Goal: Task Accomplishment & Management: Use online tool/utility

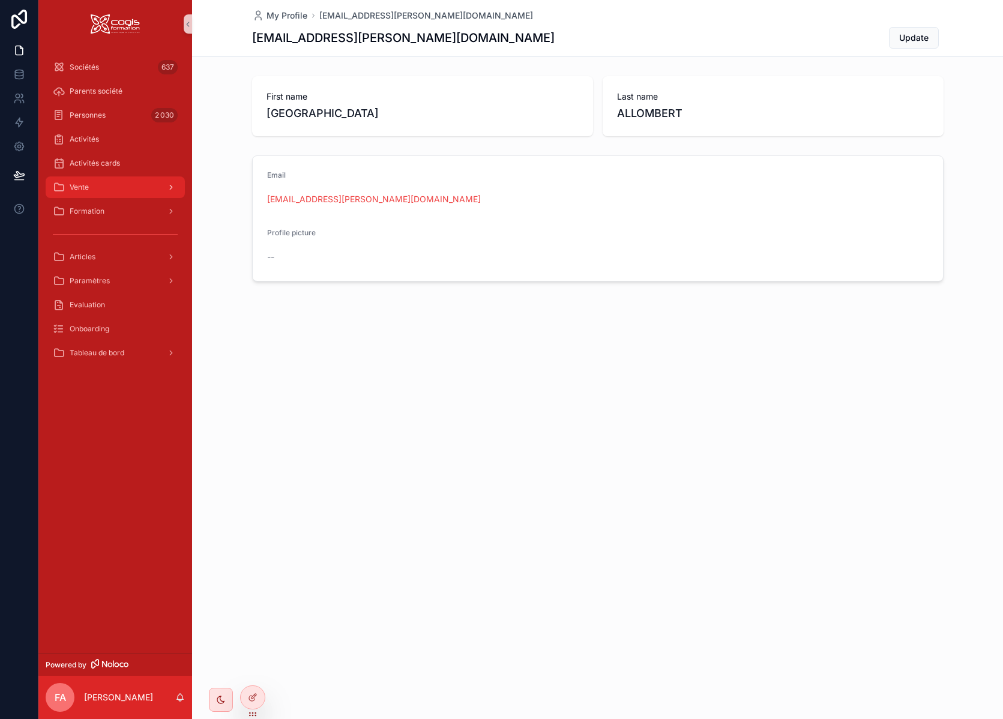
click at [114, 194] on div "Vente" at bounding box center [115, 187] width 125 height 19
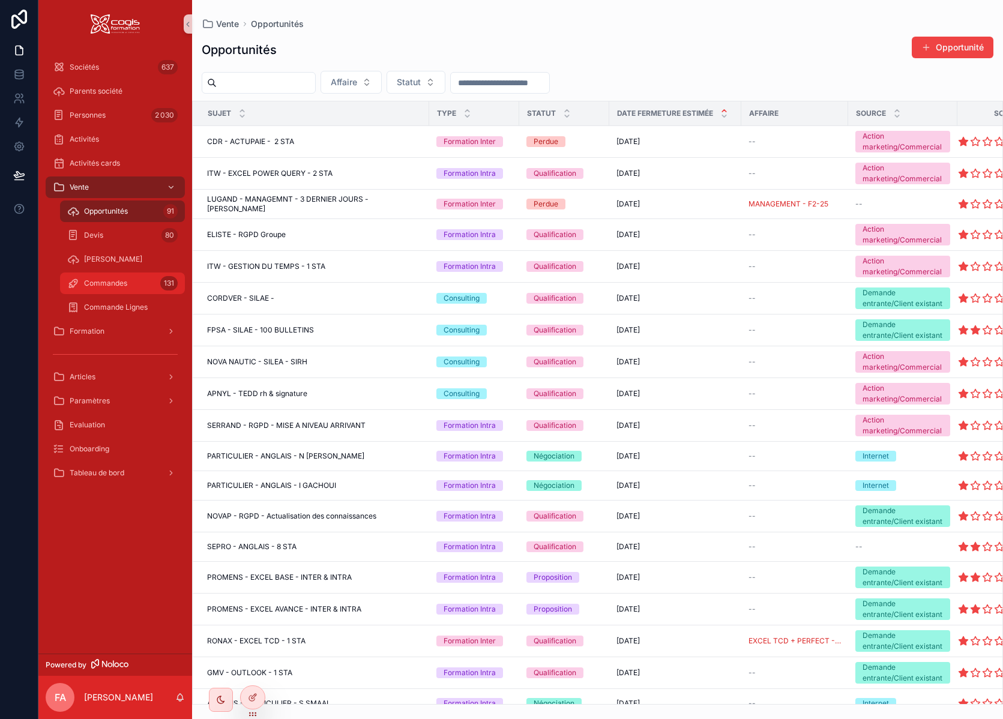
click at [138, 280] on div "Commandes 131" at bounding box center [122, 283] width 110 height 19
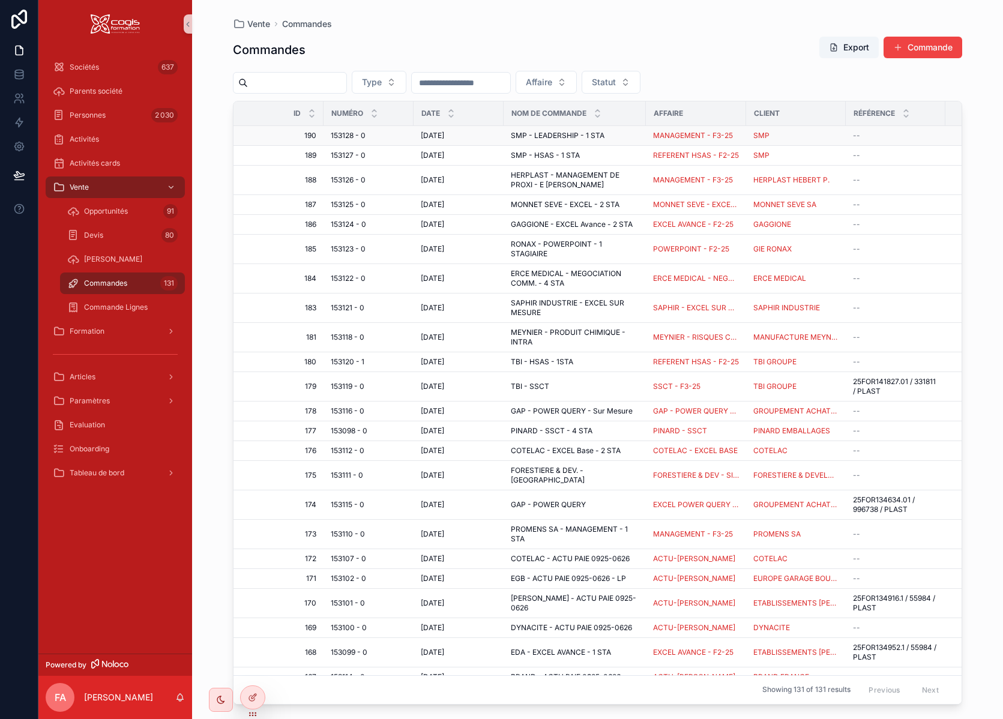
click at [340, 136] on span "153128 - 0" at bounding box center [348, 136] width 35 height 10
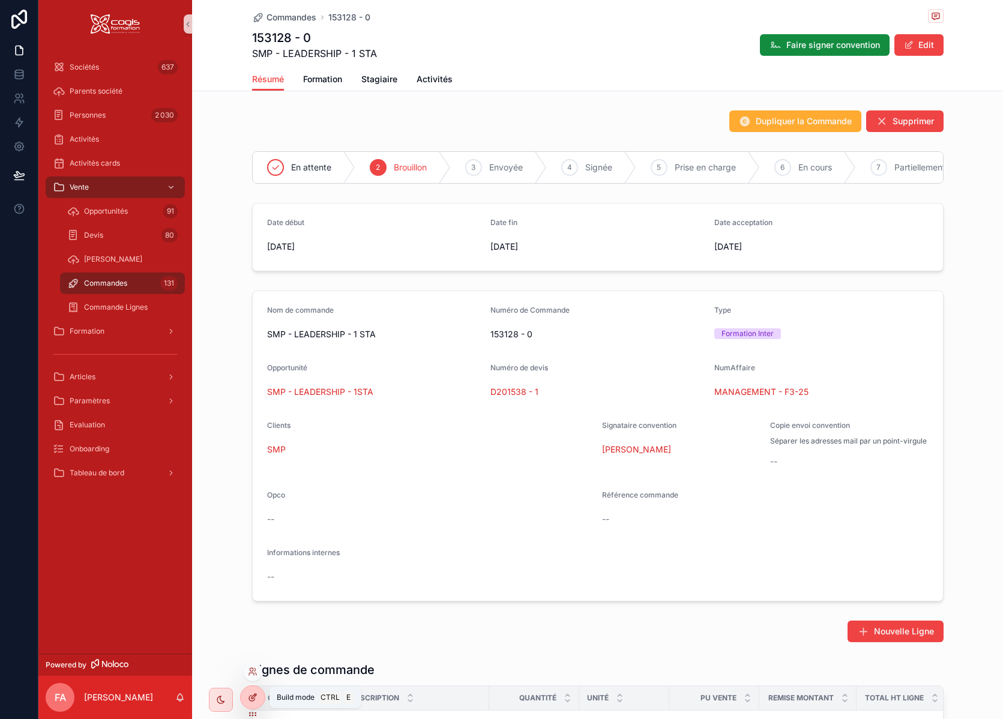
click at [248, 699] on icon at bounding box center [253, 697] width 10 height 10
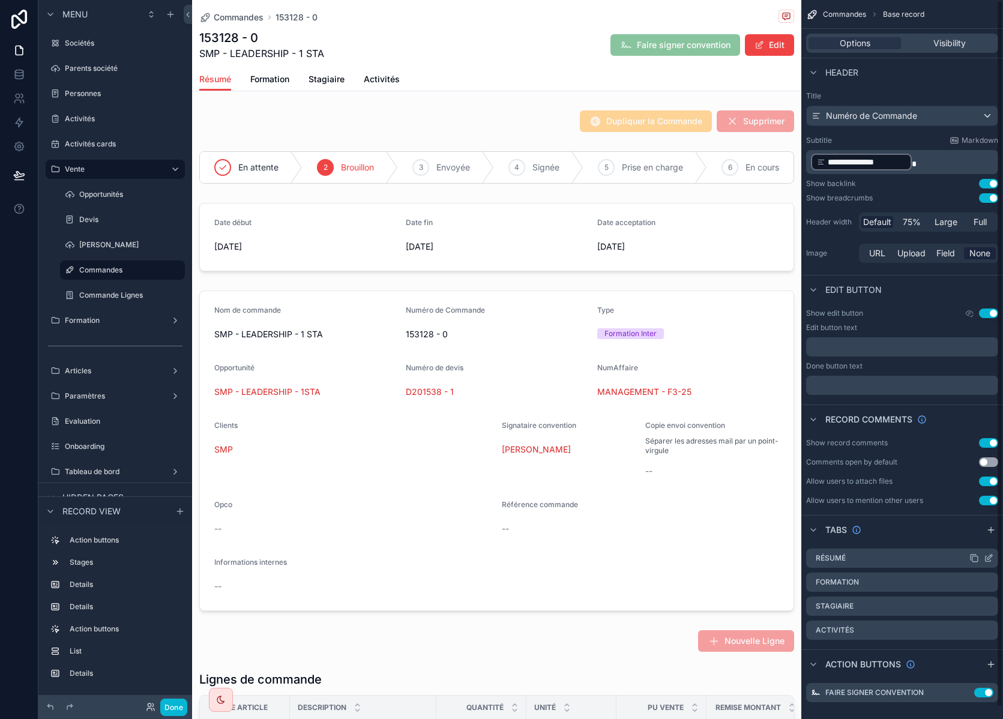
scroll to position [12, 0]
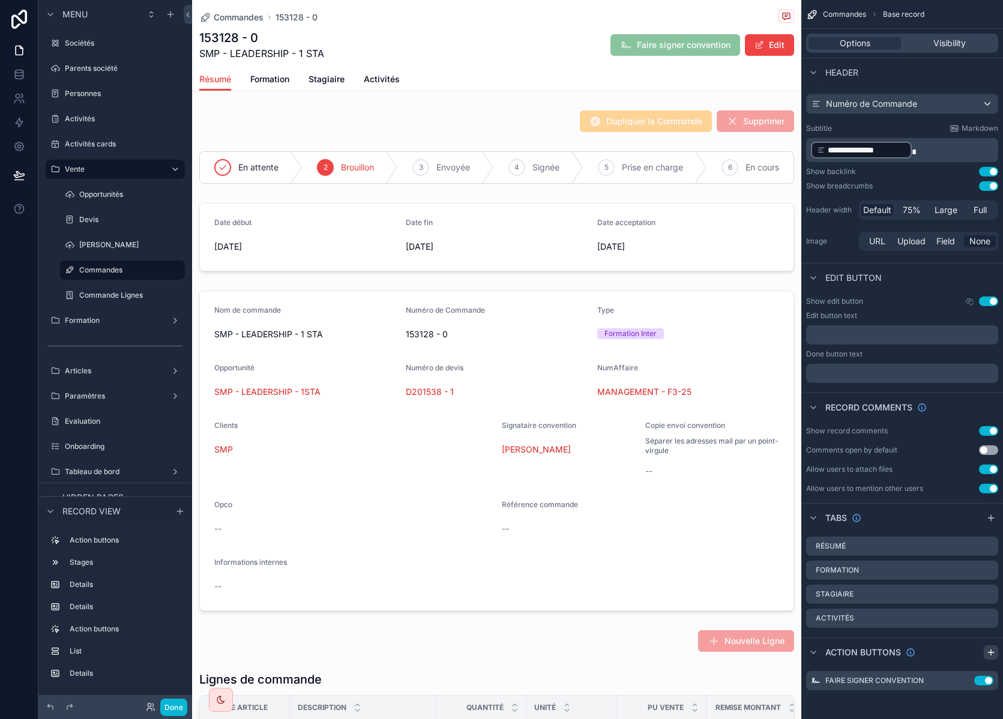
click at [991, 653] on icon "scrollable content" at bounding box center [991, 651] width 0 height 5
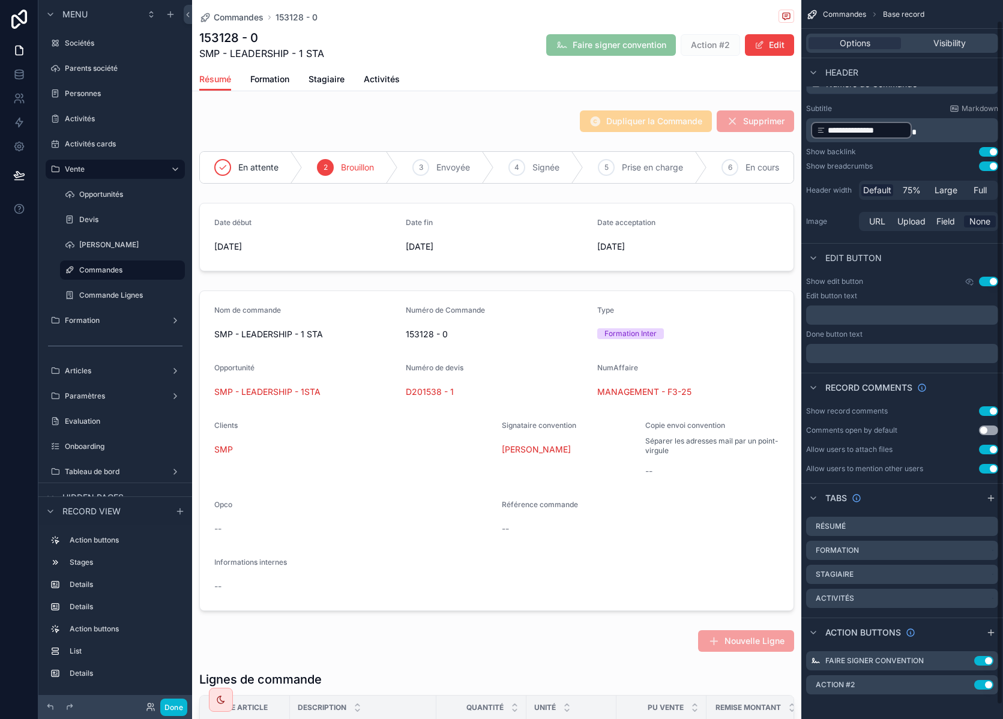
scroll to position [36, 0]
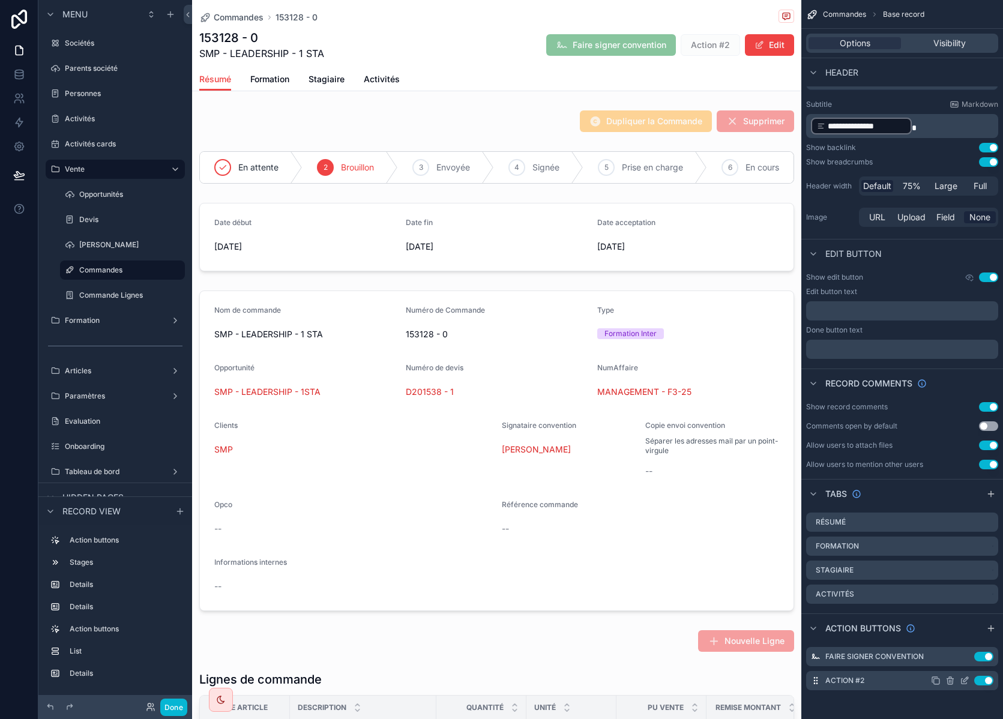
click at [965, 680] on icon "scrollable content" at bounding box center [965, 681] width 10 height 10
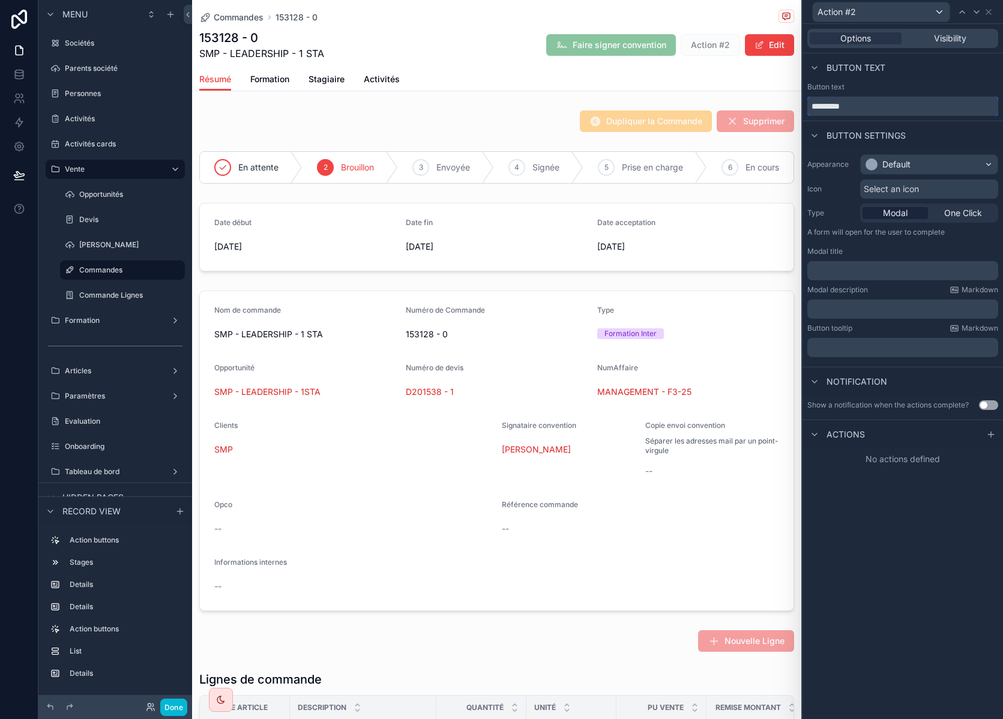
drag, startPoint x: 879, startPoint y: 108, endPoint x: 803, endPoint y: 103, distance: 76.4
click at [803, 103] on div "Button text *********" at bounding box center [902, 99] width 200 height 34
type input "**********"
click at [901, 164] on div "Default" at bounding box center [896, 164] width 28 height 12
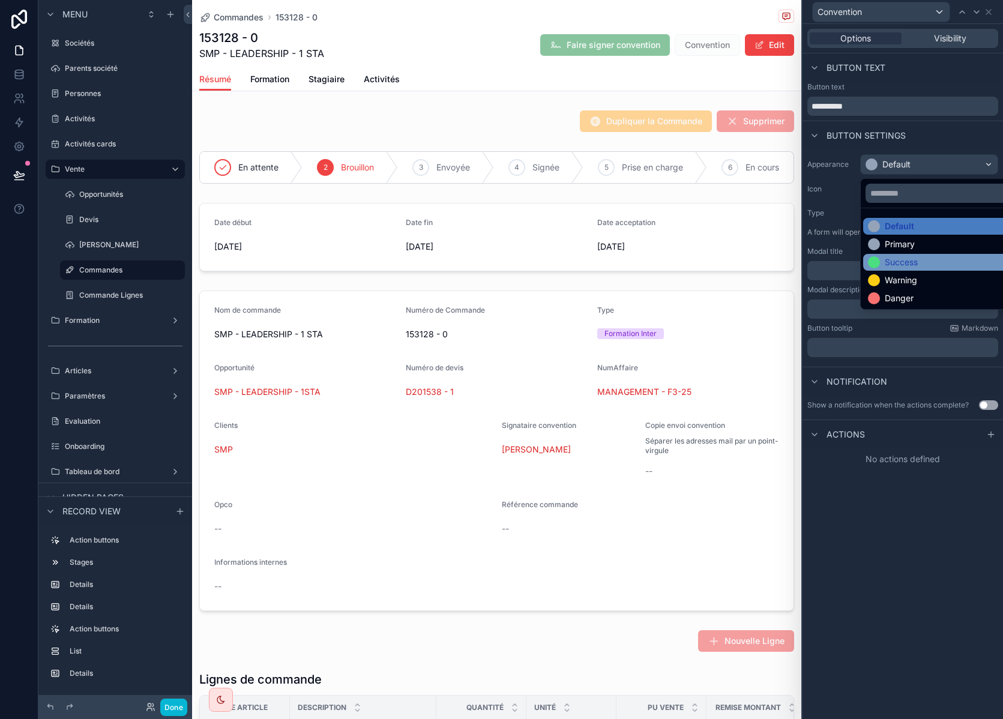
click at [921, 264] on div "Success" at bounding box center [943, 262] width 150 height 12
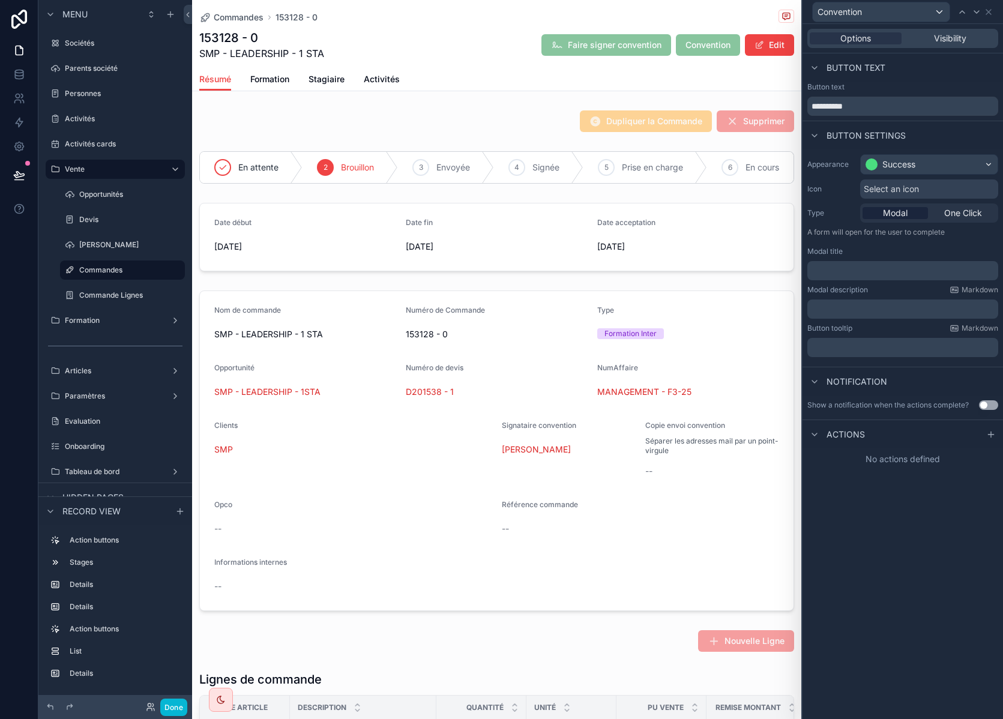
click at [916, 187] on span "Select an icon" at bounding box center [891, 189] width 55 height 12
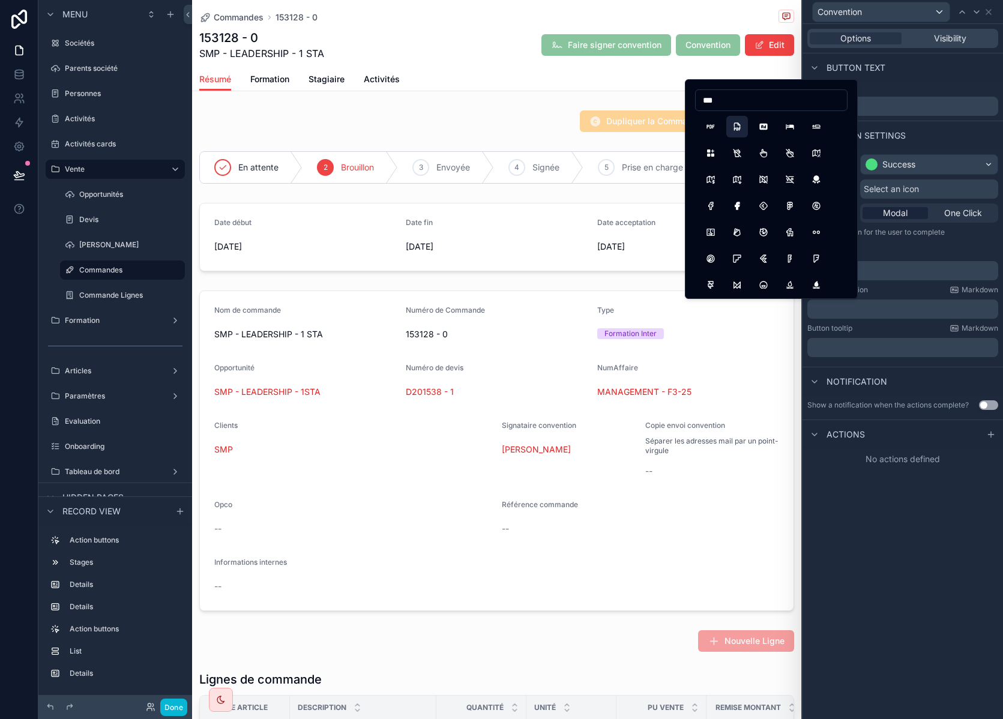
type input "***"
click at [736, 128] on button "FileTypePdf" at bounding box center [737, 127] width 22 height 22
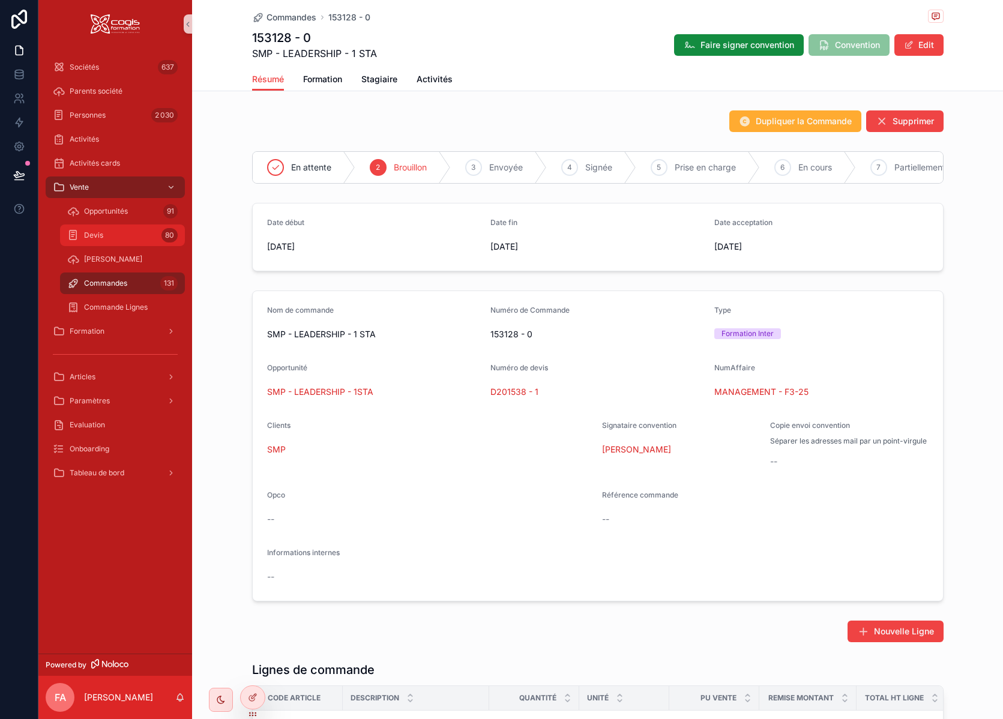
click at [119, 236] on div "Devis 80" at bounding box center [122, 235] width 110 height 19
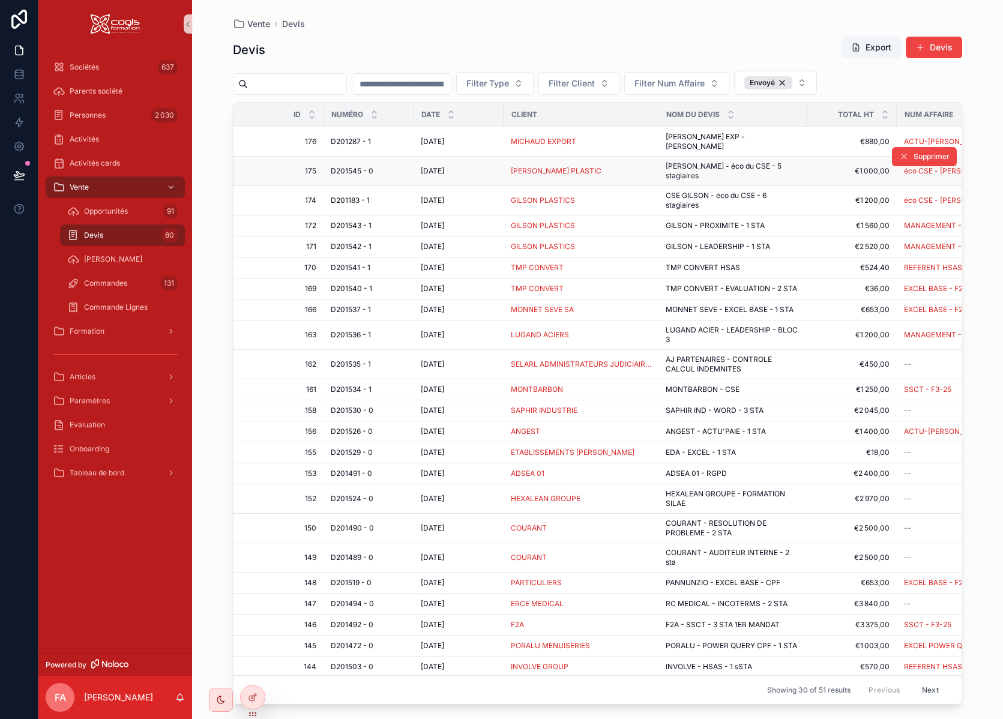
click at [354, 166] on span "D201545 - 0" at bounding box center [352, 171] width 43 height 10
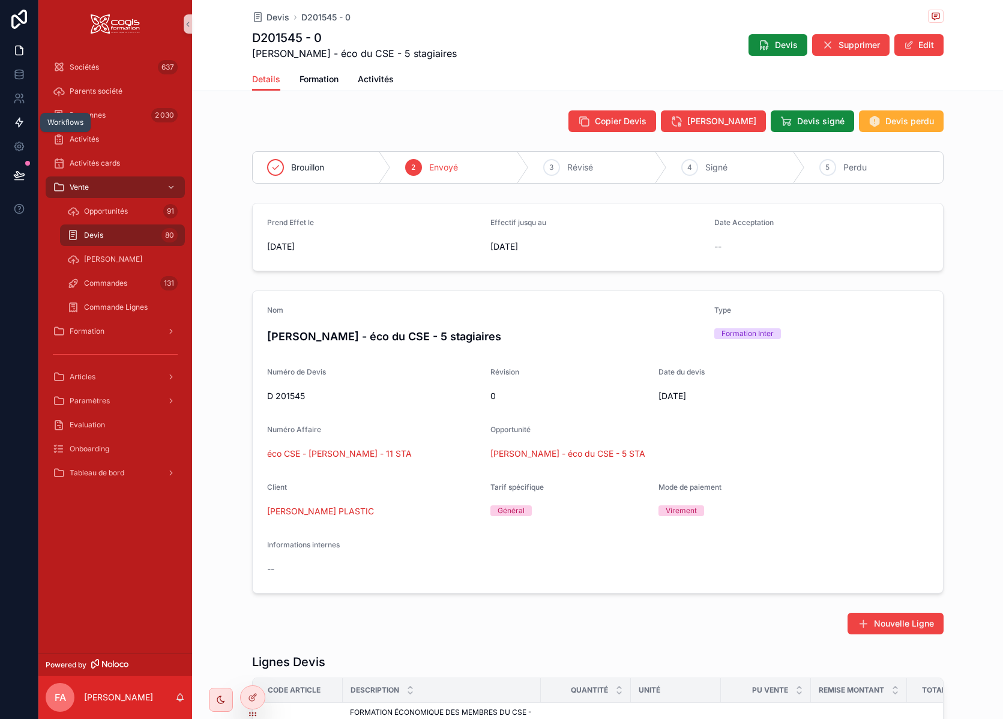
click at [23, 122] on icon at bounding box center [19, 122] width 12 height 12
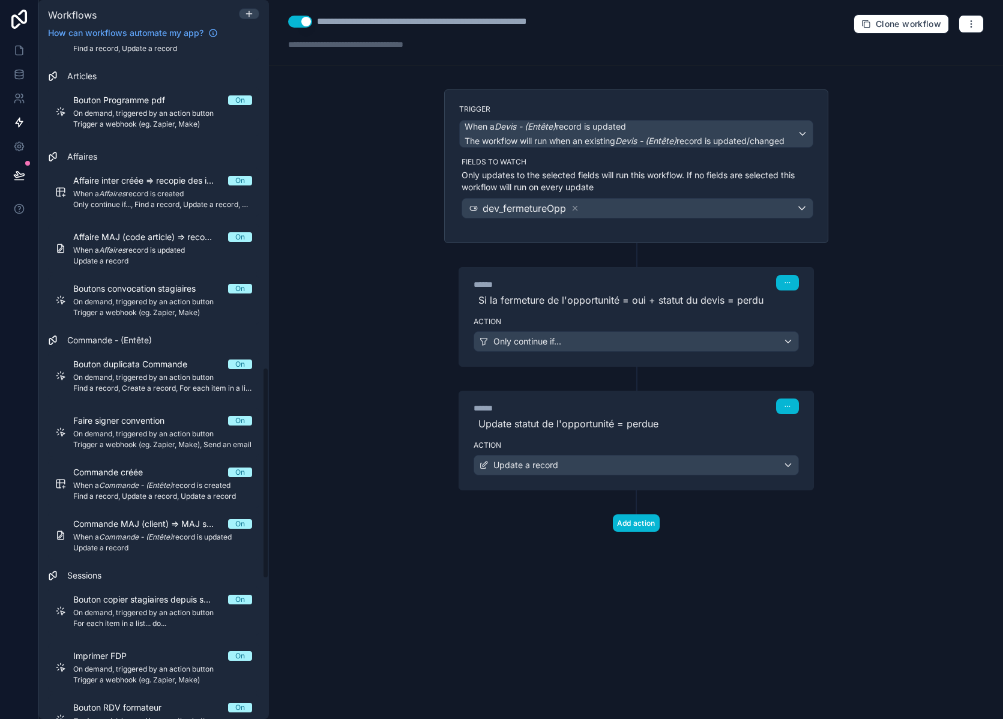
scroll to position [1020, 0]
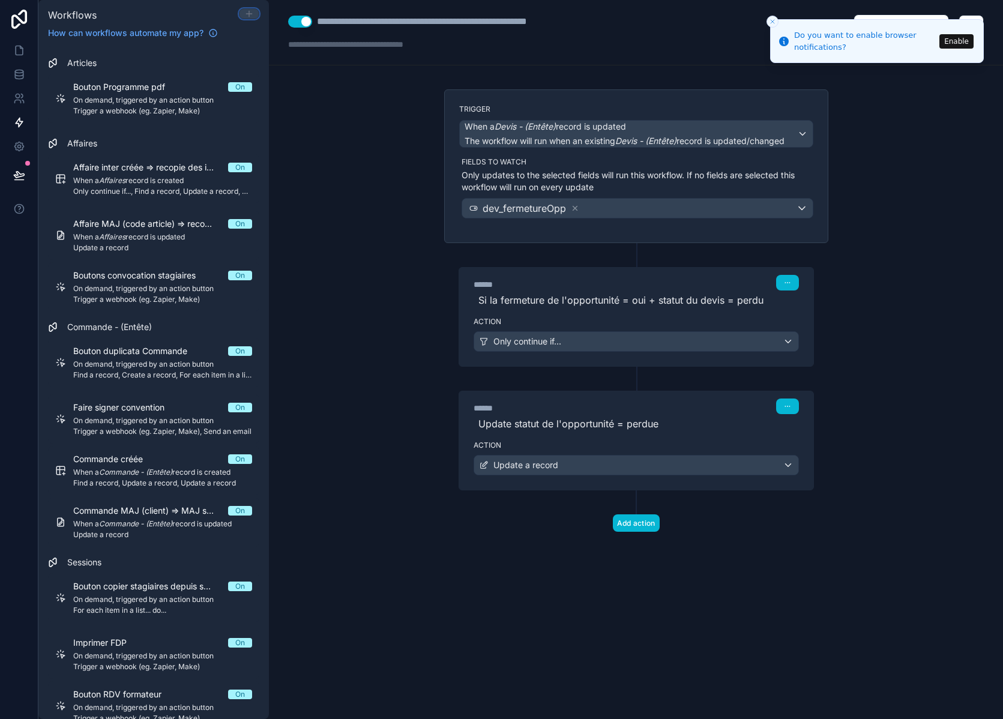
click at [248, 13] on icon at bounding box center [249, 14] width 10 height 10
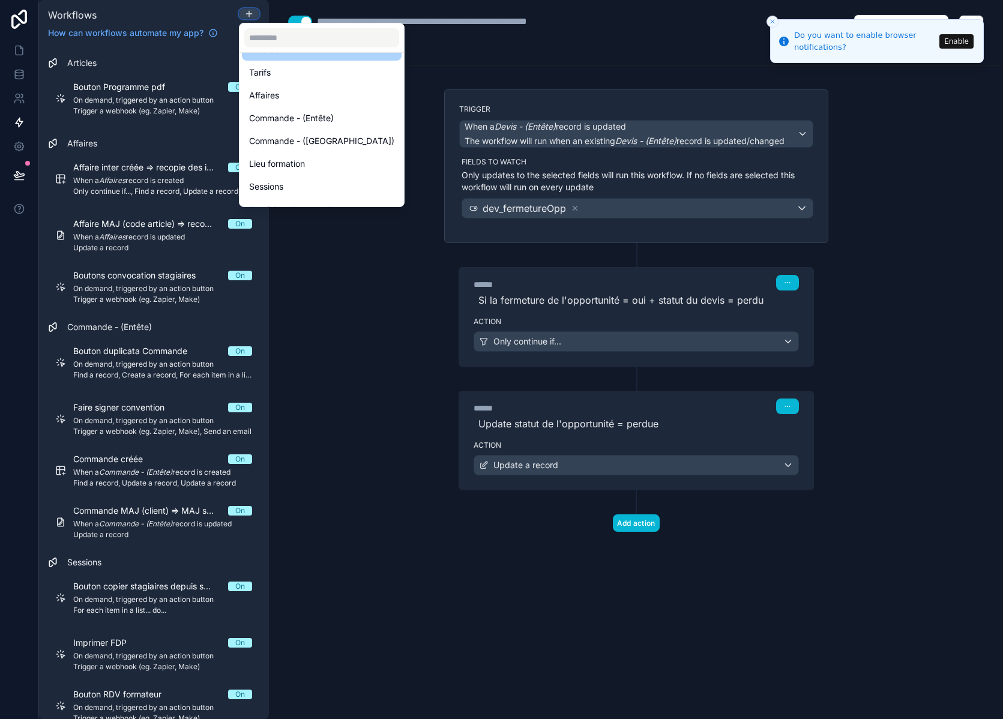
scroll to position [180, 0]
click at [287, 119] on span "Commande - (Entête)" at bounding box center [291, 116] width 85 height 14
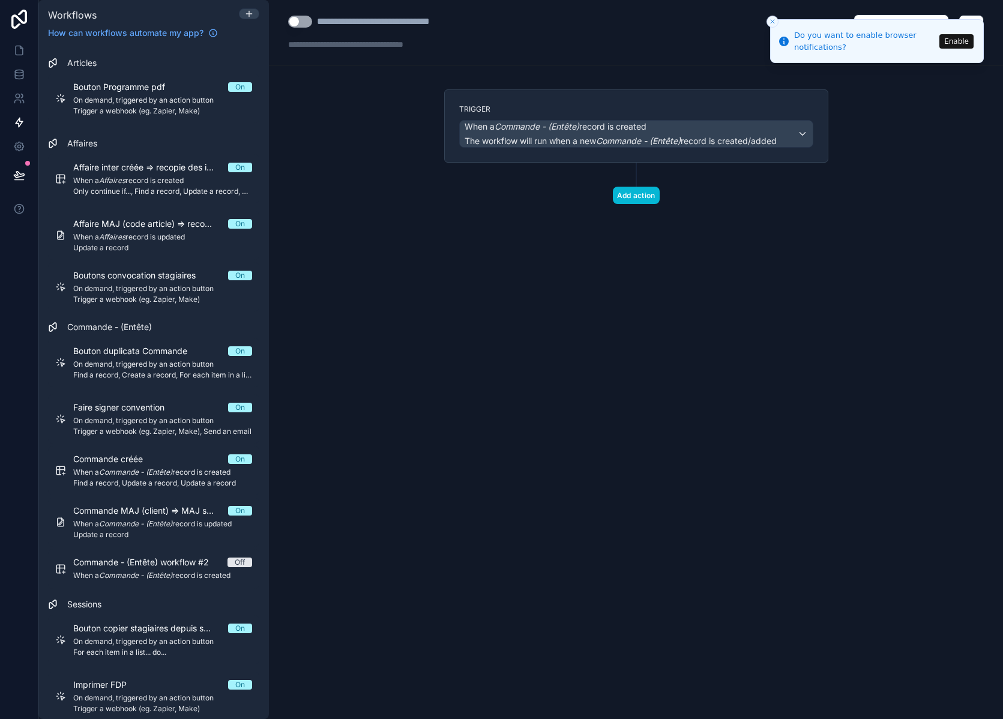
click at [298, 19] on button "Use setting" at bounding box center [300, 22] width 24 height 12
drag, startPoint x: 319, startPoint y: 22, endPoint x: 492, endPoint y: 22, distance: 172.8
click at [492, 22] on div "**********" at bounding box center [636, 32] width 734 height 65
type div "**********"
click at [640, 133] on div "When a Commande - (Entête) record is created The workflow will run when a new C…" at bounding box center [620, 134] width 312 height 26
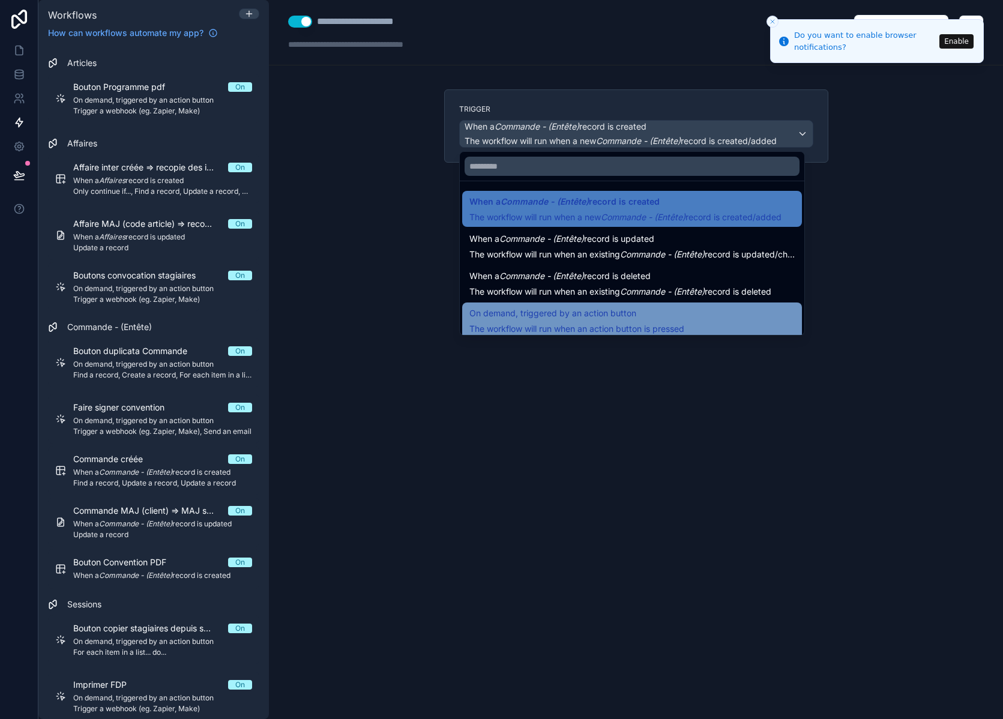
click at [688, 313] on div "On demand, triggered by an action button The workflow will run when an action b…" at bounding box center [631, 320] width 325 height 29
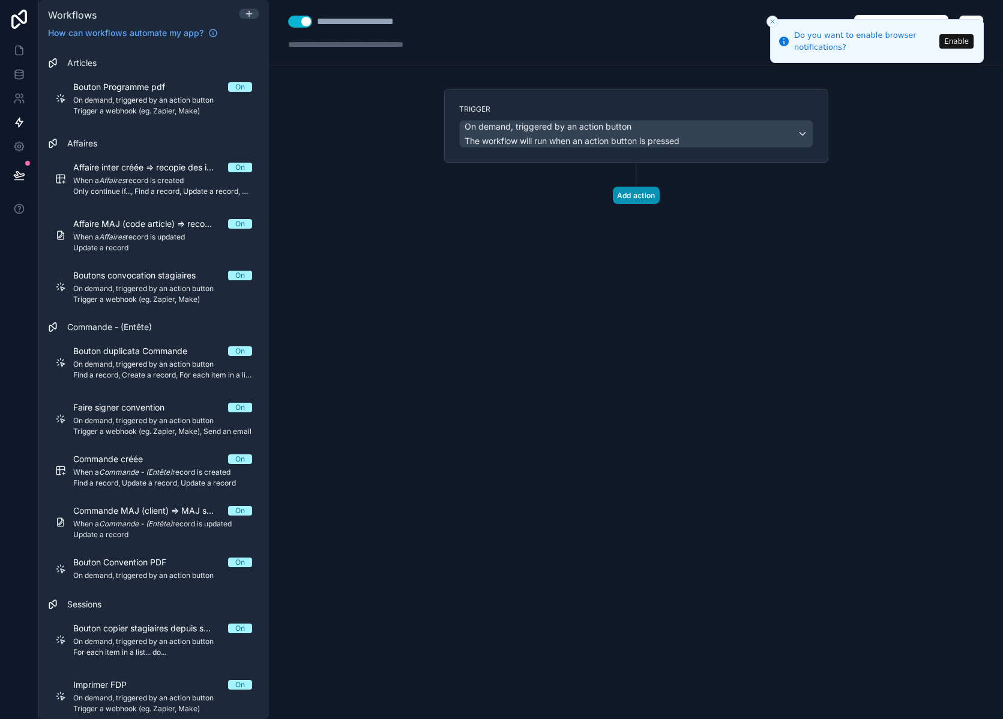
click at [632, 199] on button "Add action" at bounding box center [636, 195] width 47 height 17
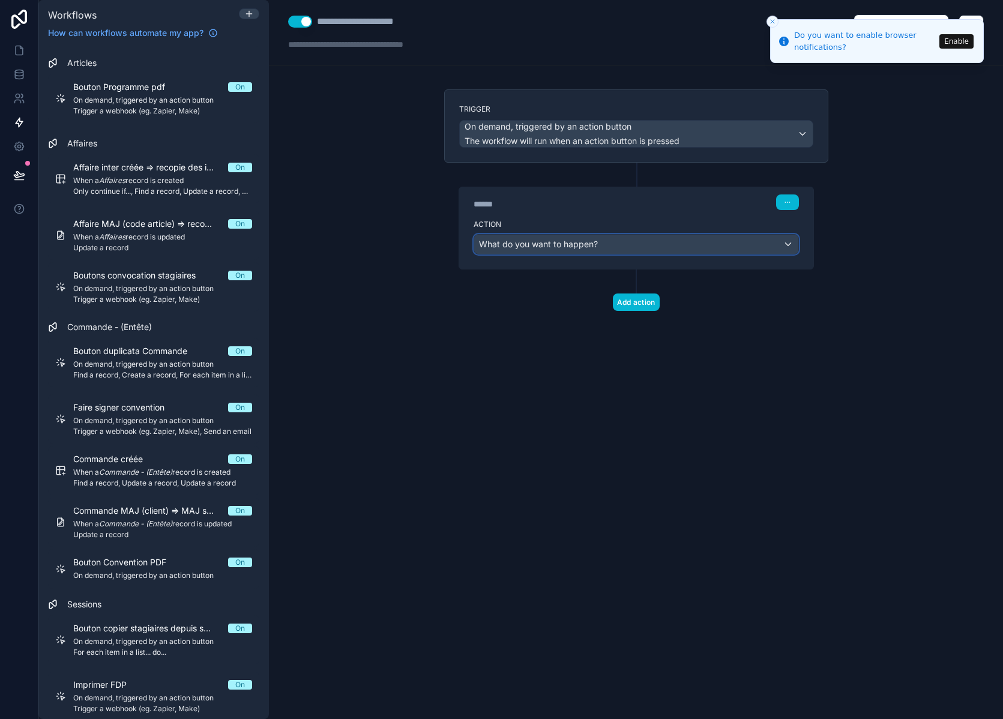
click at [610, 244] on div "What do you want to happen?" at bounding box center [636, 244] width 324 height 19
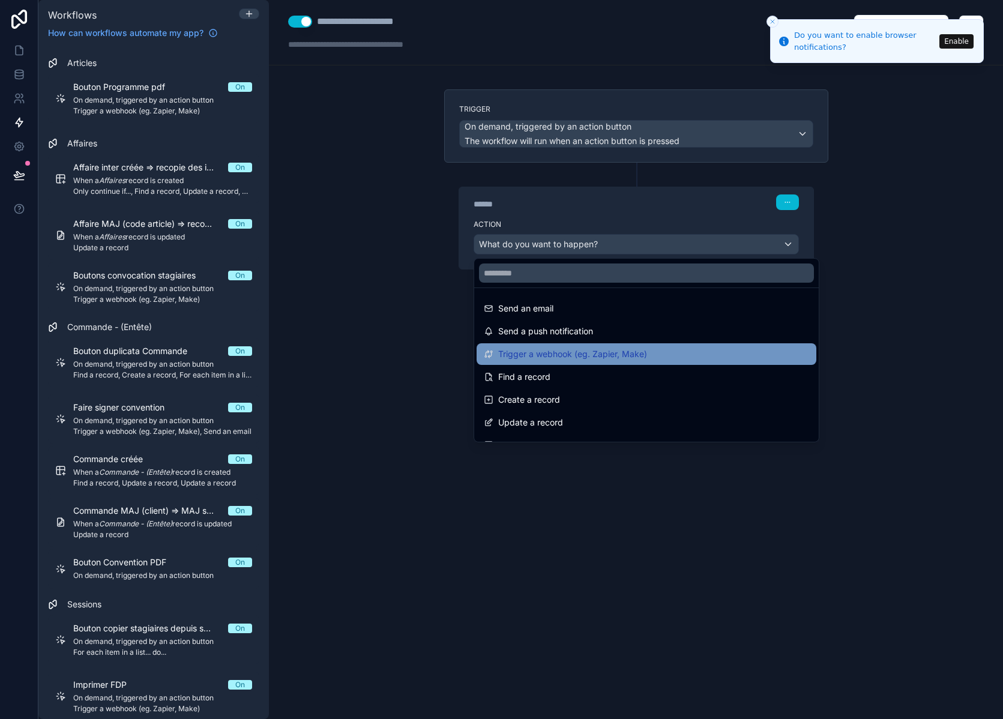
click at [668, 353] on div "Trigger a webhook (eg. Zapier, Make)" at bounding box center [646, 354] width 325 height 14
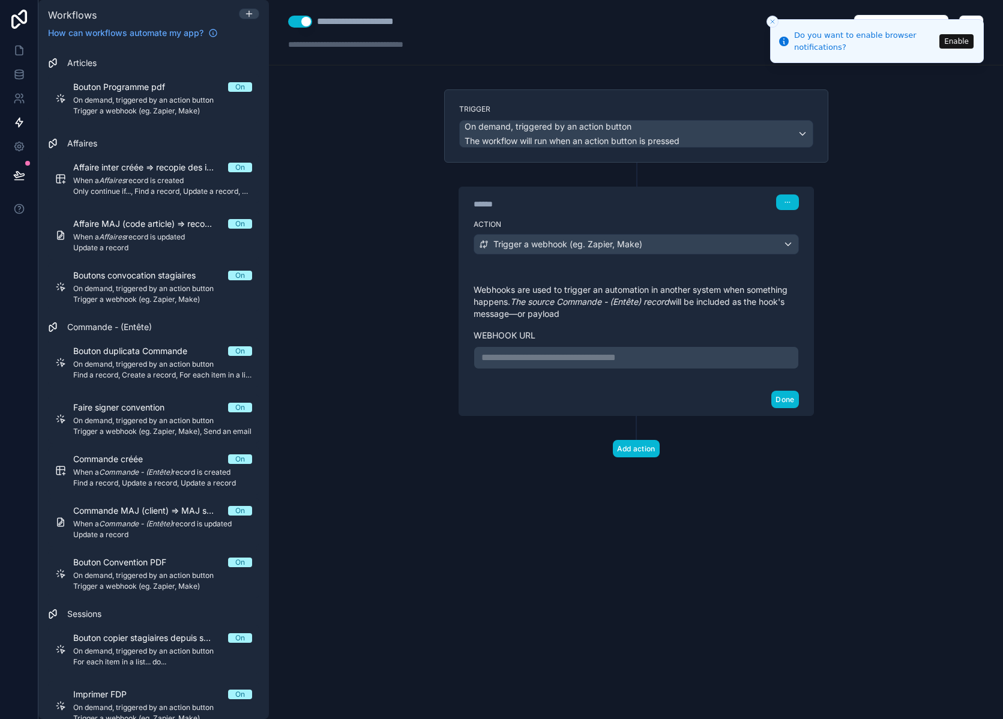
click at [655, 355] on p "**********" at bounding box center [636, 357] width 310 height 14
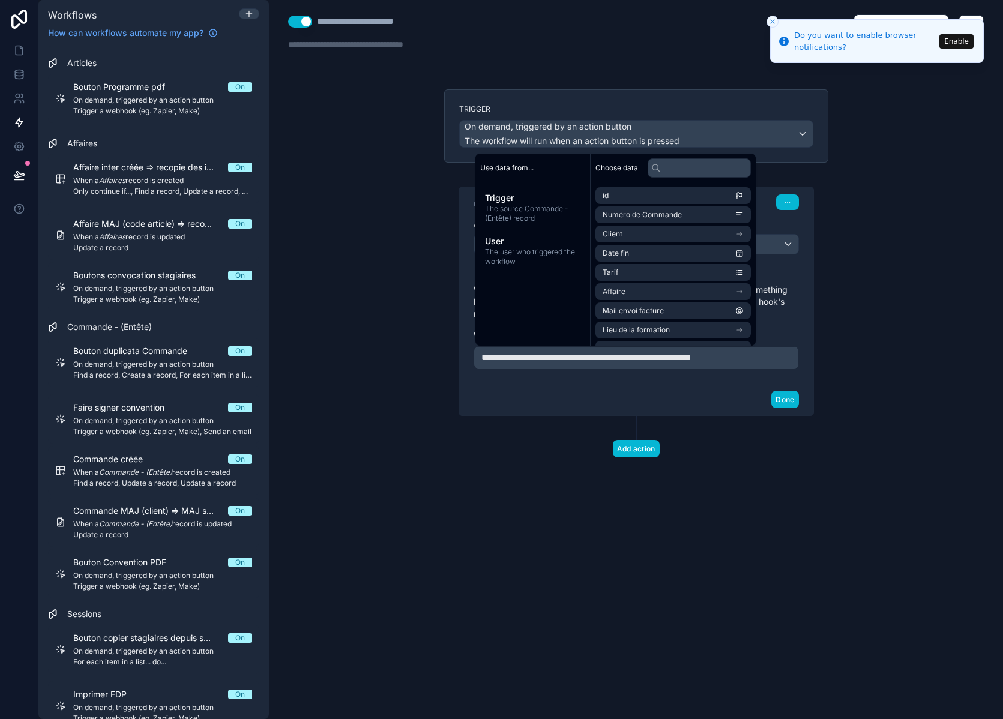
click at [702, 396] on div "Done" at bounding box center [636, 399] width 354 height 32
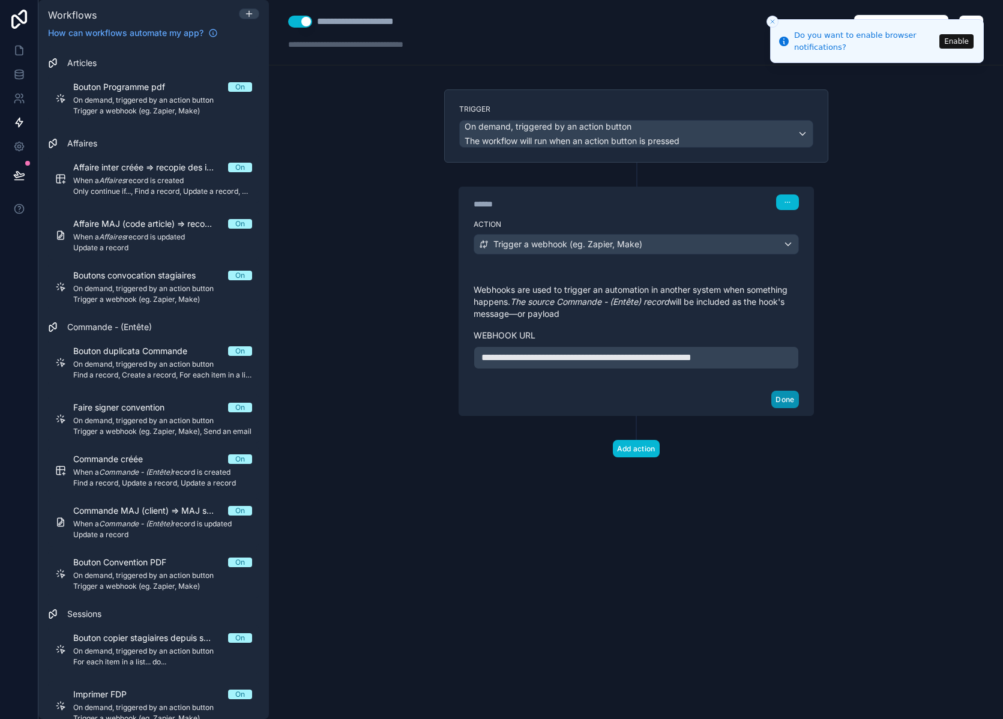
click at [789, 399] on button "Done" at bounding box center [784, 399] width 27 height 17
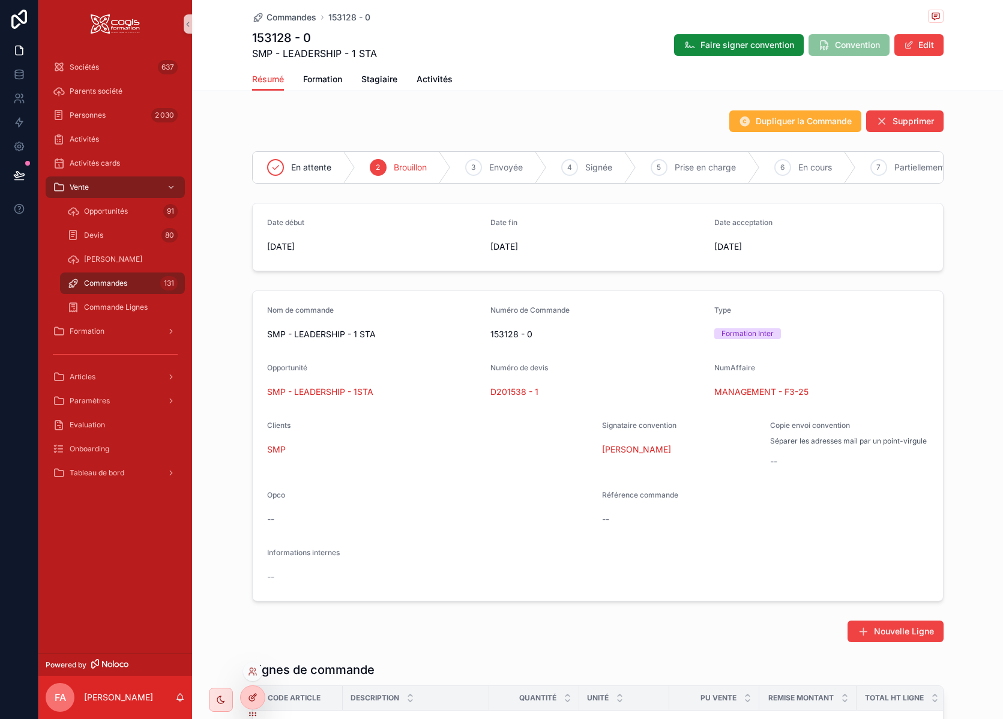
click at [254, 695] on icon at bounding box center [253, 697] width 10 height 10
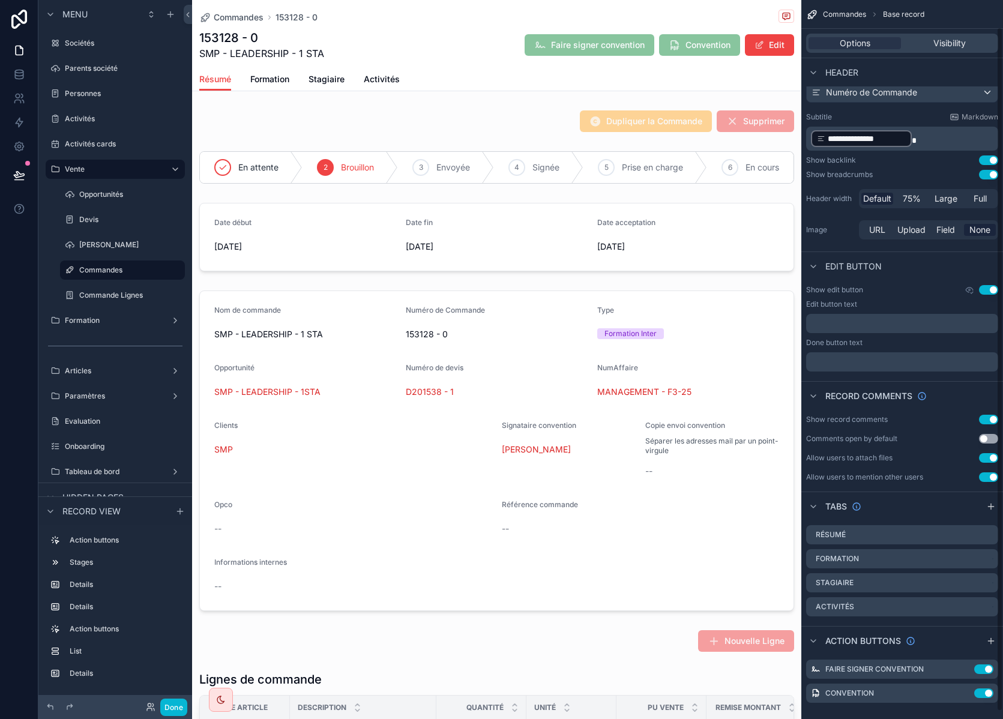
scroll to position [36, 0]
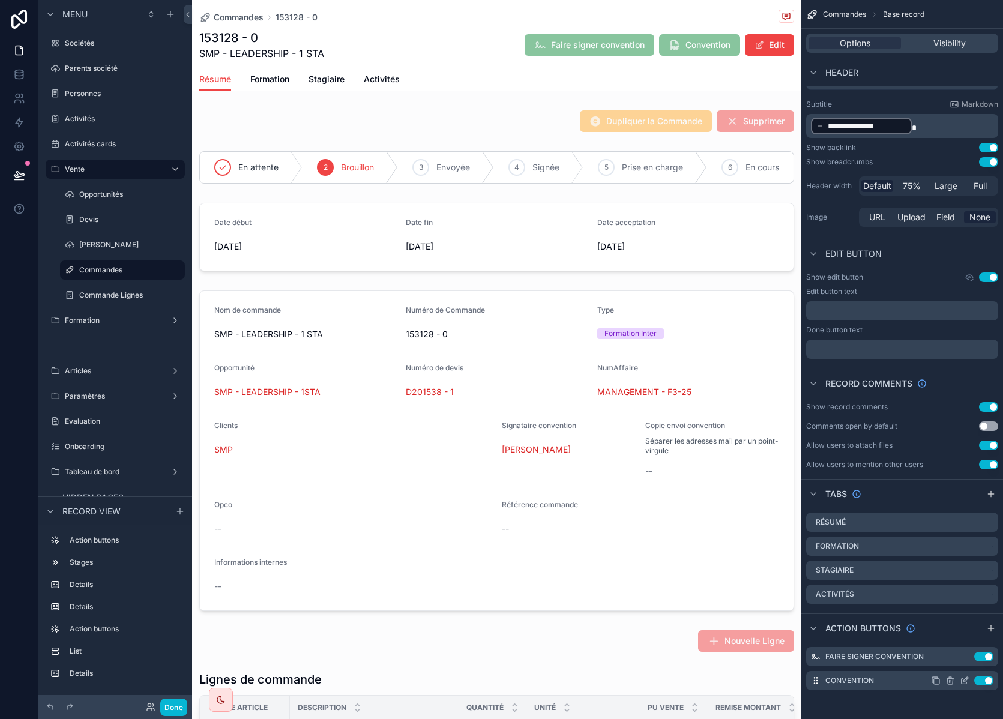
click at [964, 682] on icon "scrollable content" at bounding box center [965, 679] width 5 height 5
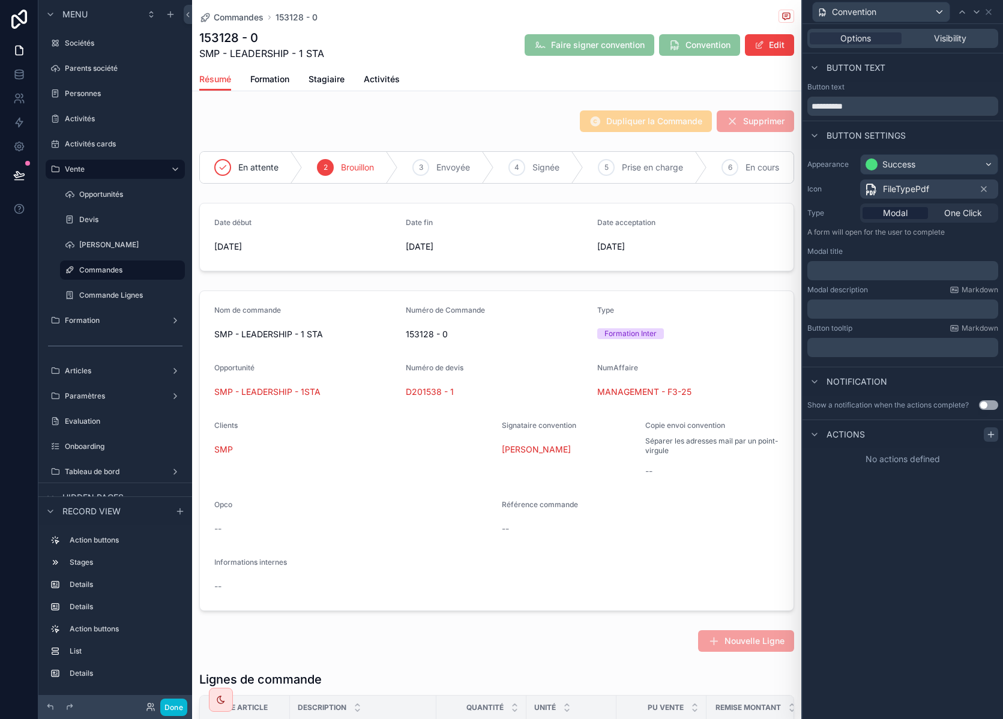
click at [993, 439] on icon at bounding box center [991, 435] width 10 height 10
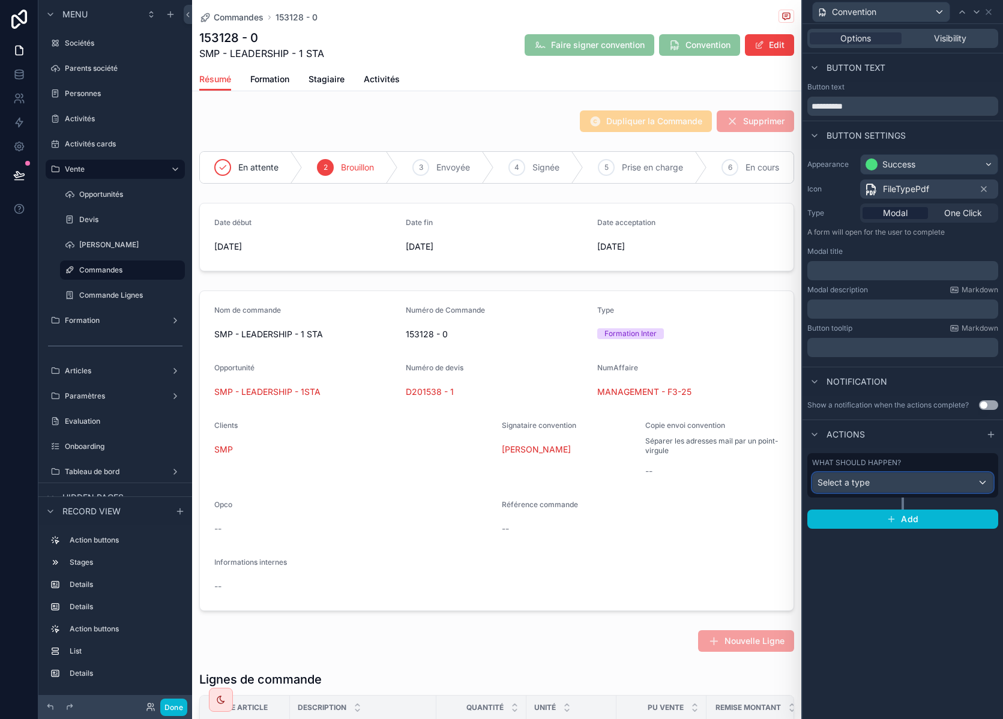
click at [942, 482] on div "Select a type" at bounding box center [903, 482] width 180 height 19
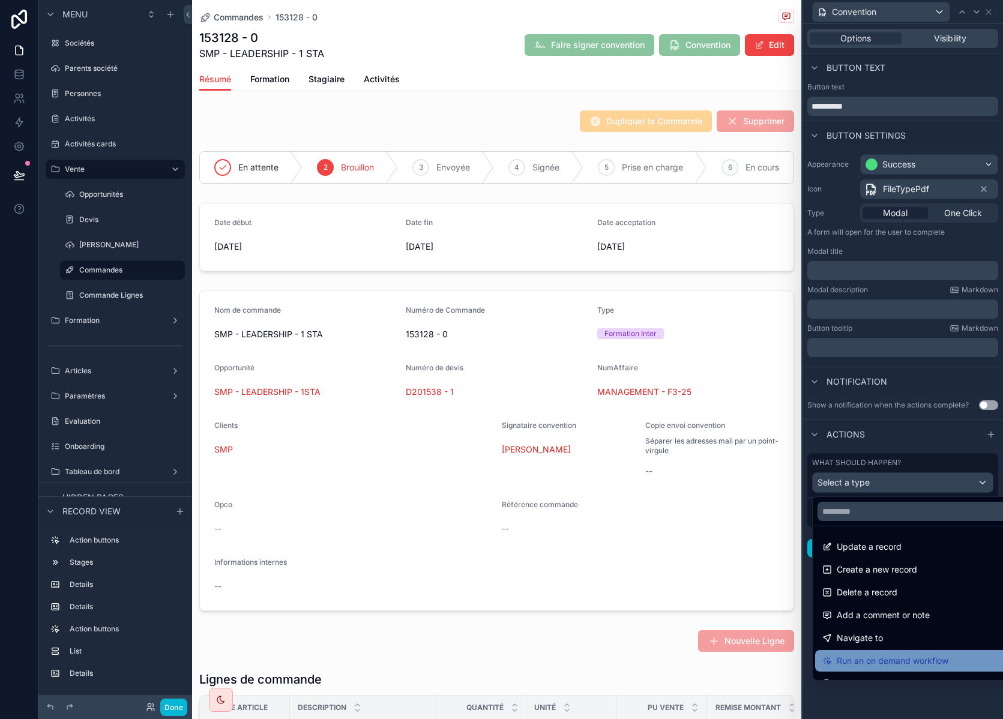
click at [919, 654] on span "Run an on demand workflow" at bounding box center [893, 660] width 112 height 14
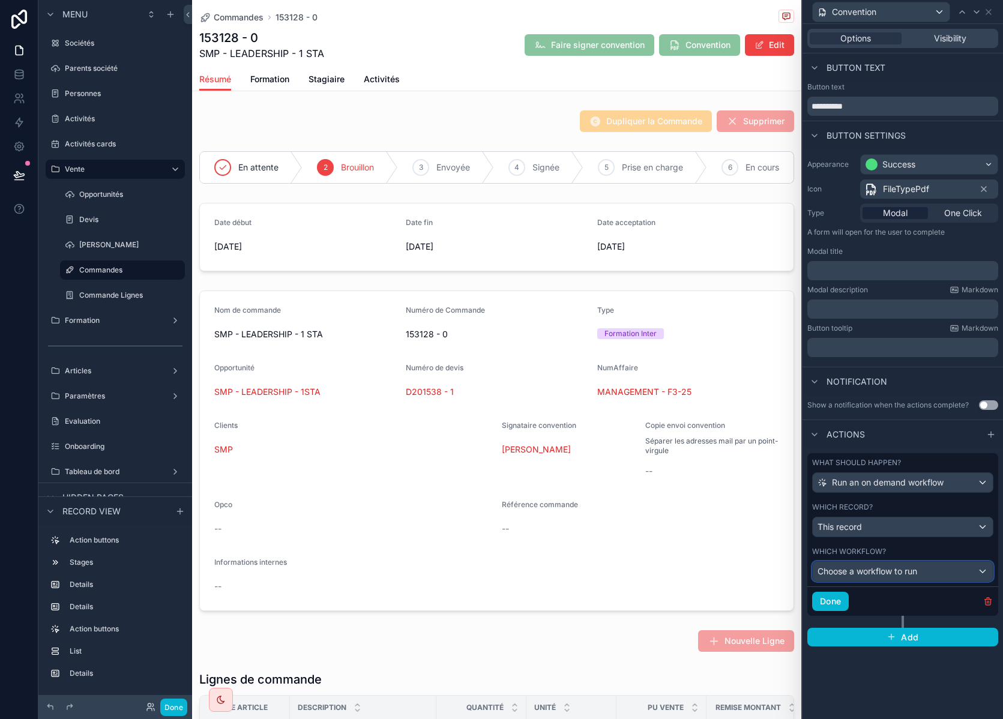
click at [889, 574] on span "Choose a workflow to run" at bounding box center [867, 571] width 100 height 10
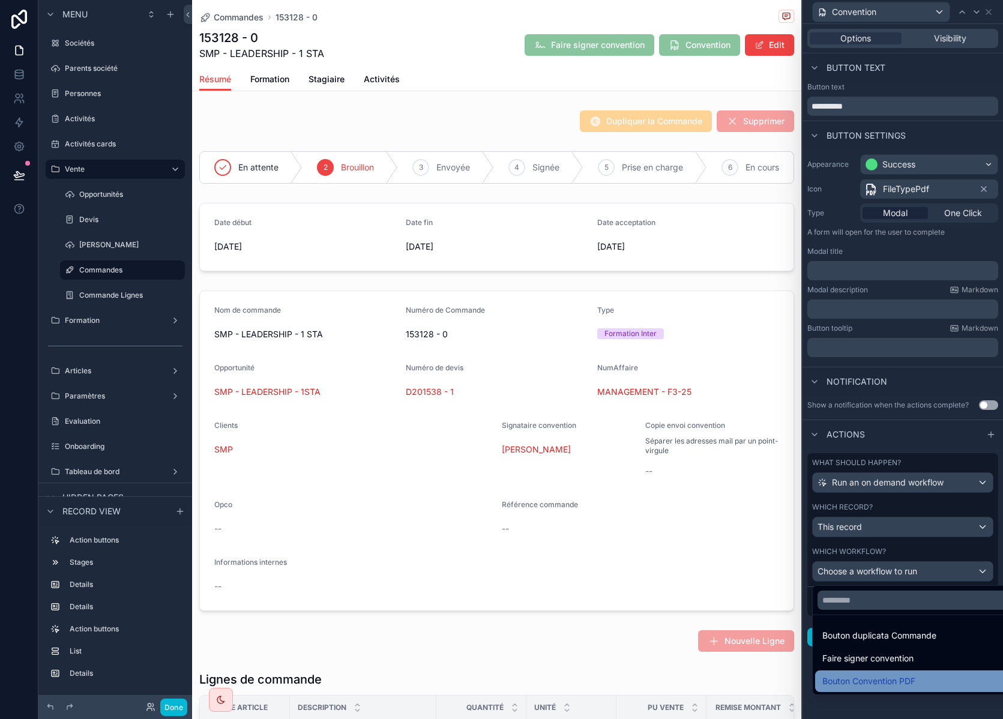
click at [910, 683] on span "Bouton Convention PDF" at bounding box center [868, 681] width 93 height 14
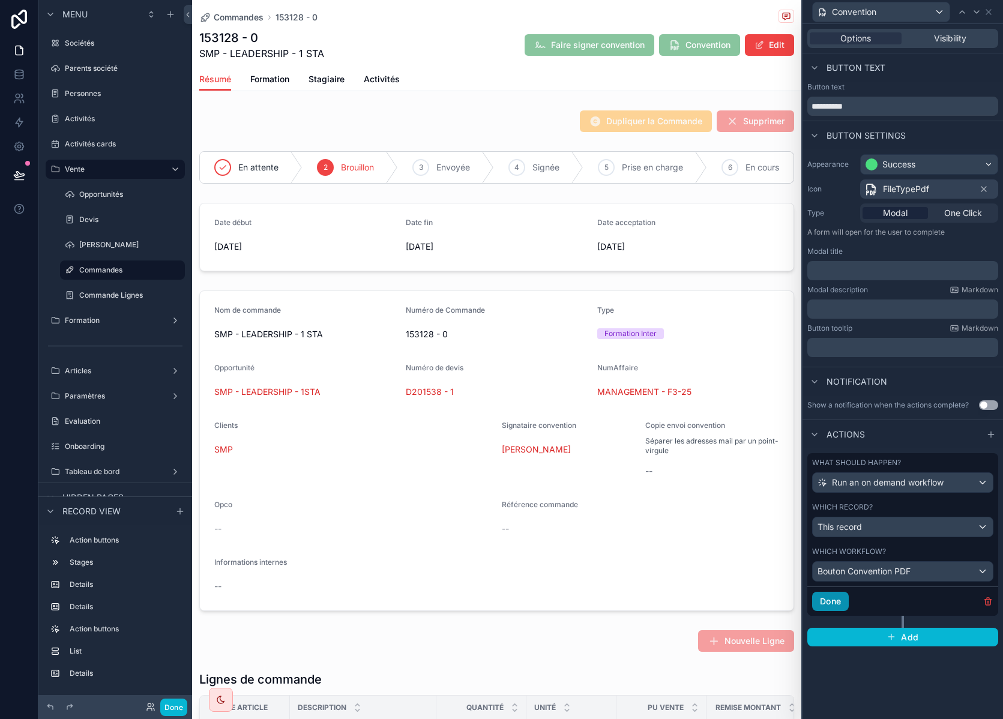
click at [831, 603] on button "Done" at bounding box center [830, 601] width 37 height 19
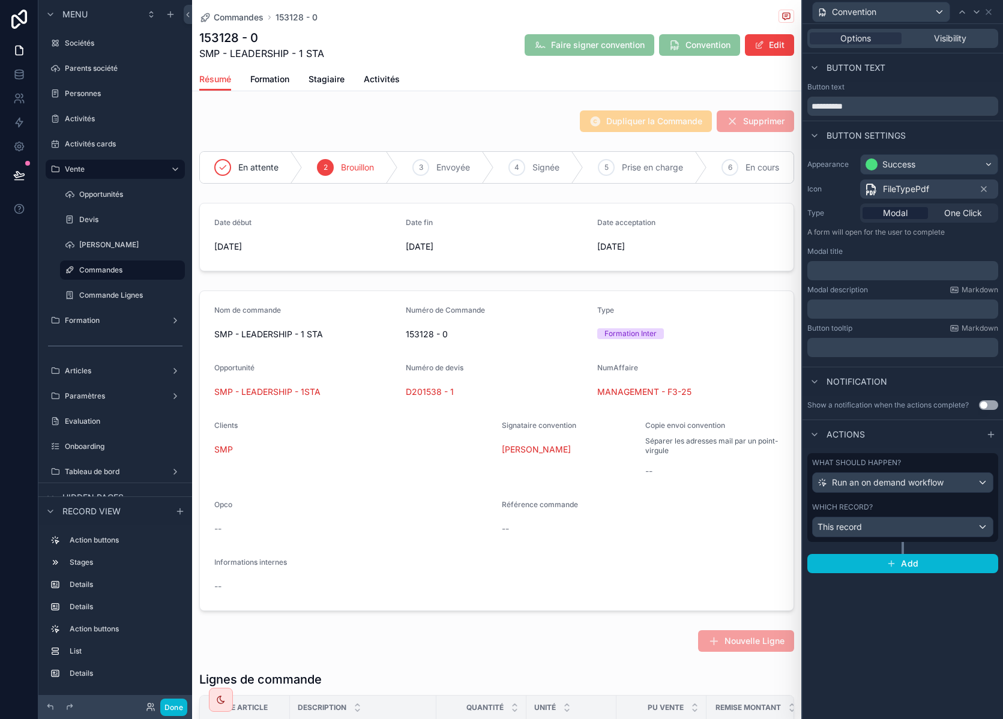
click at [907, 640] on div "**********" at bounding box center [902, 371] width 200 height 695
click at [988, 13] on icon at bounding box center [988, 12] width 5 height 5
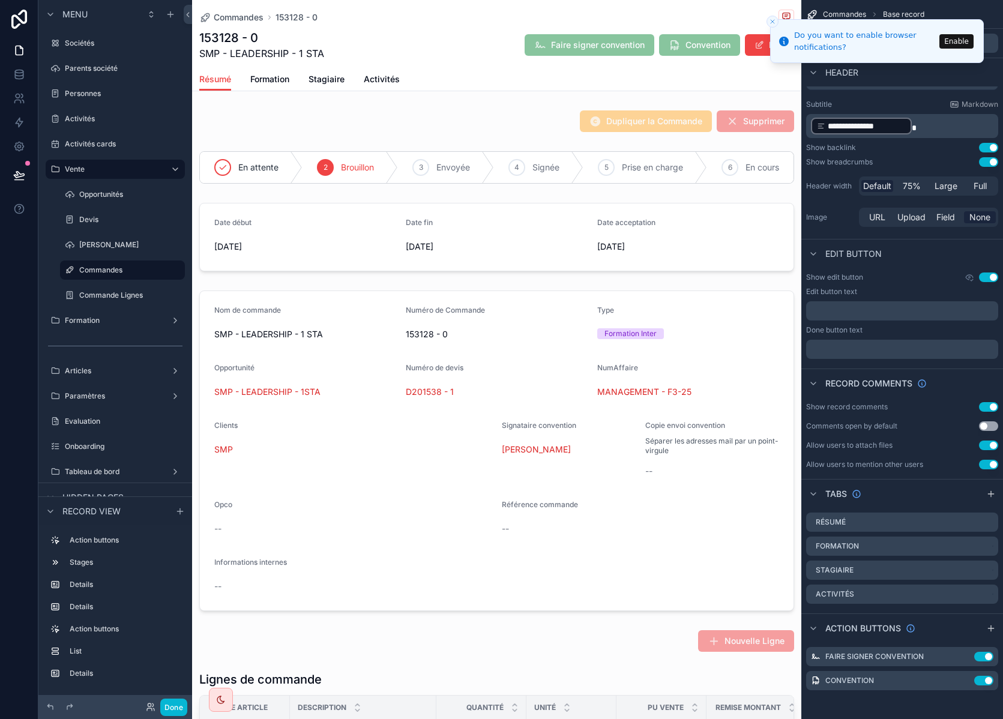
click at [774, 20] on icon "Close toast" at bounding box center [772, 21] width 7 height 7
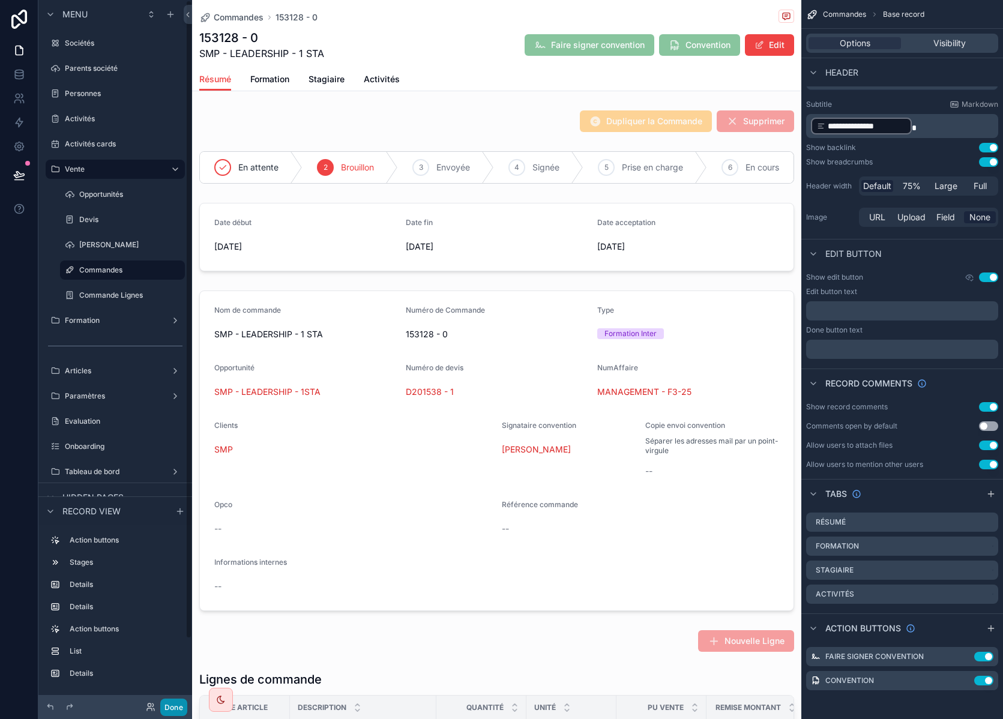
click at [181, 706] on button "Done" at bounding box center [173, 706] width 27 height 17
